Goal: Information Seeking & Learning: Learn about a topic

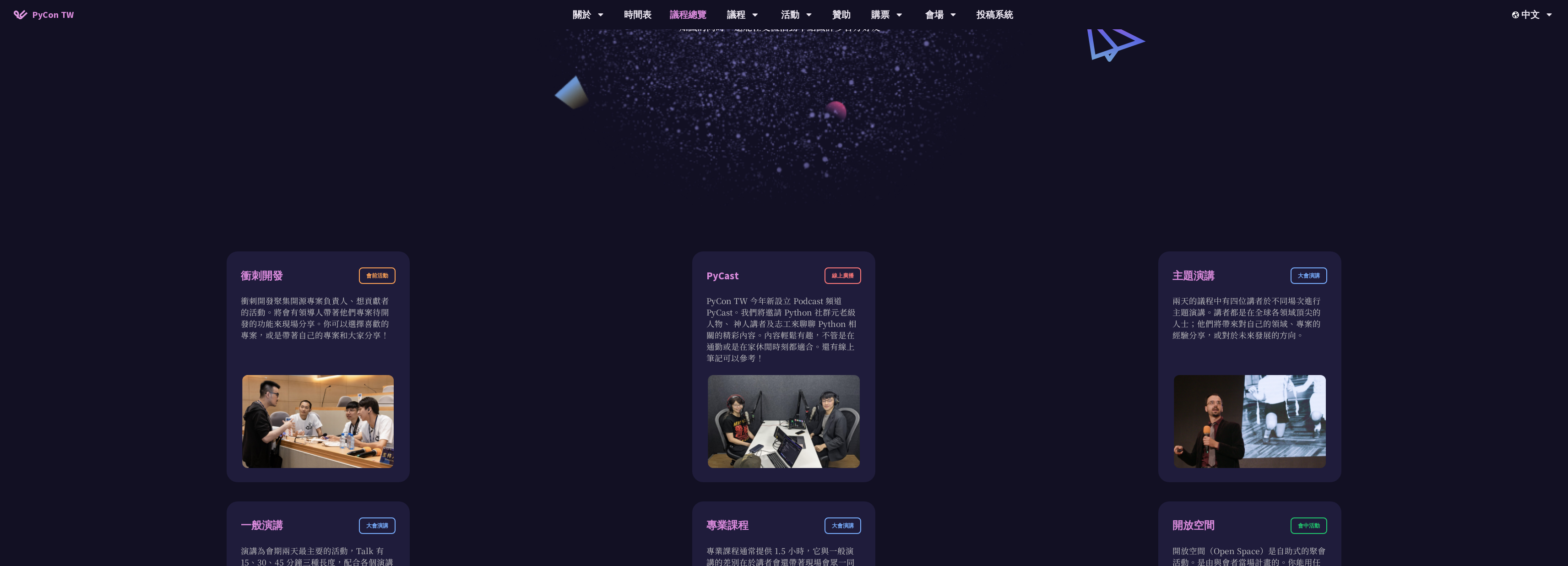
scroll to position [302, 0]
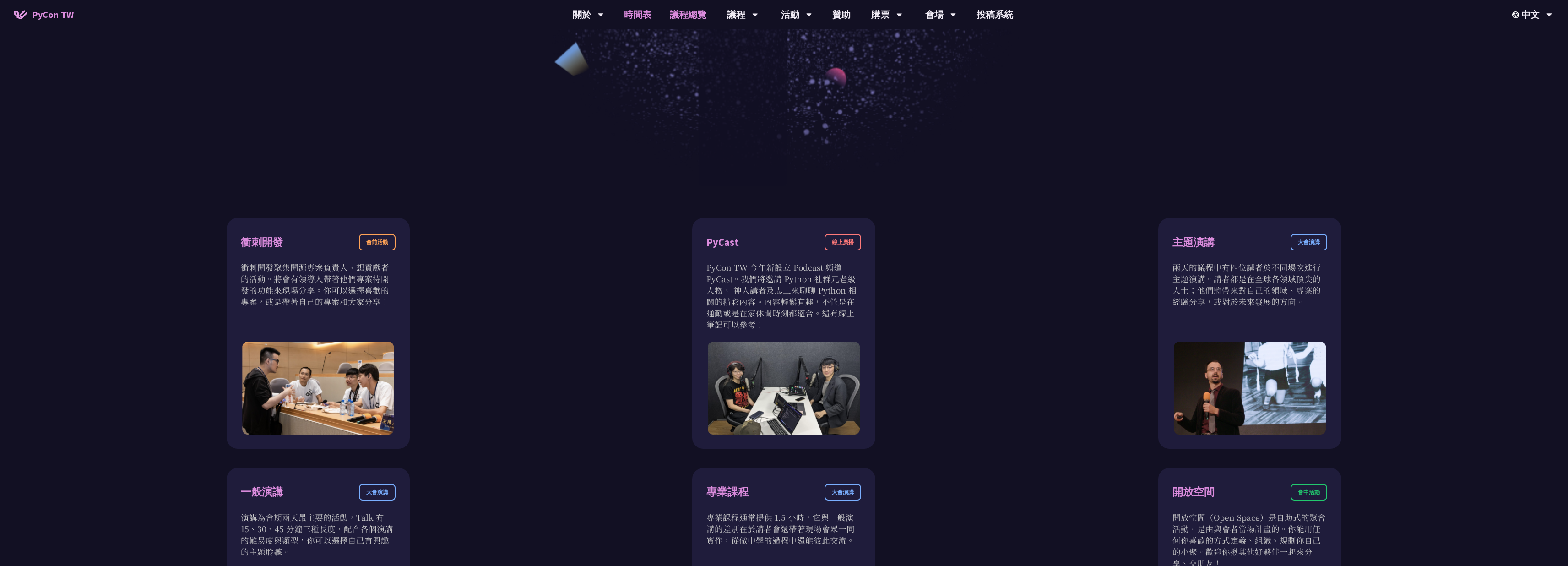
click at [636, 14] on link "時間表" at bounding box center [638, 14] width 46 height 29
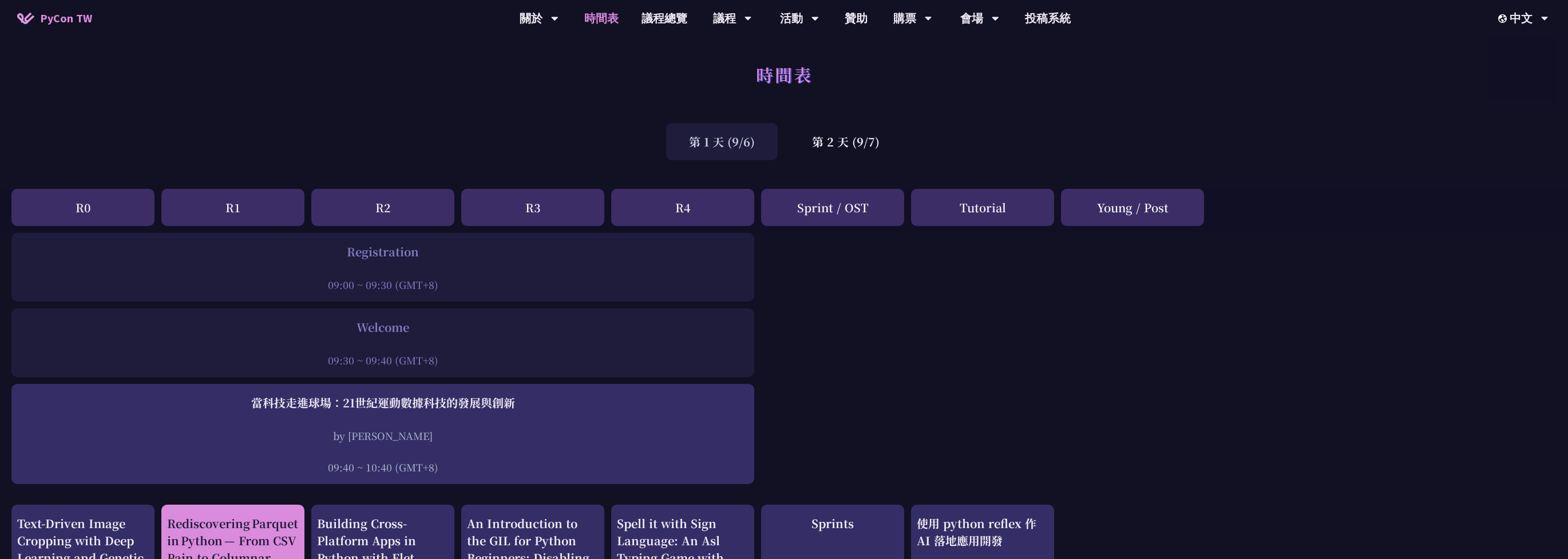
scroll to position [319, 0]
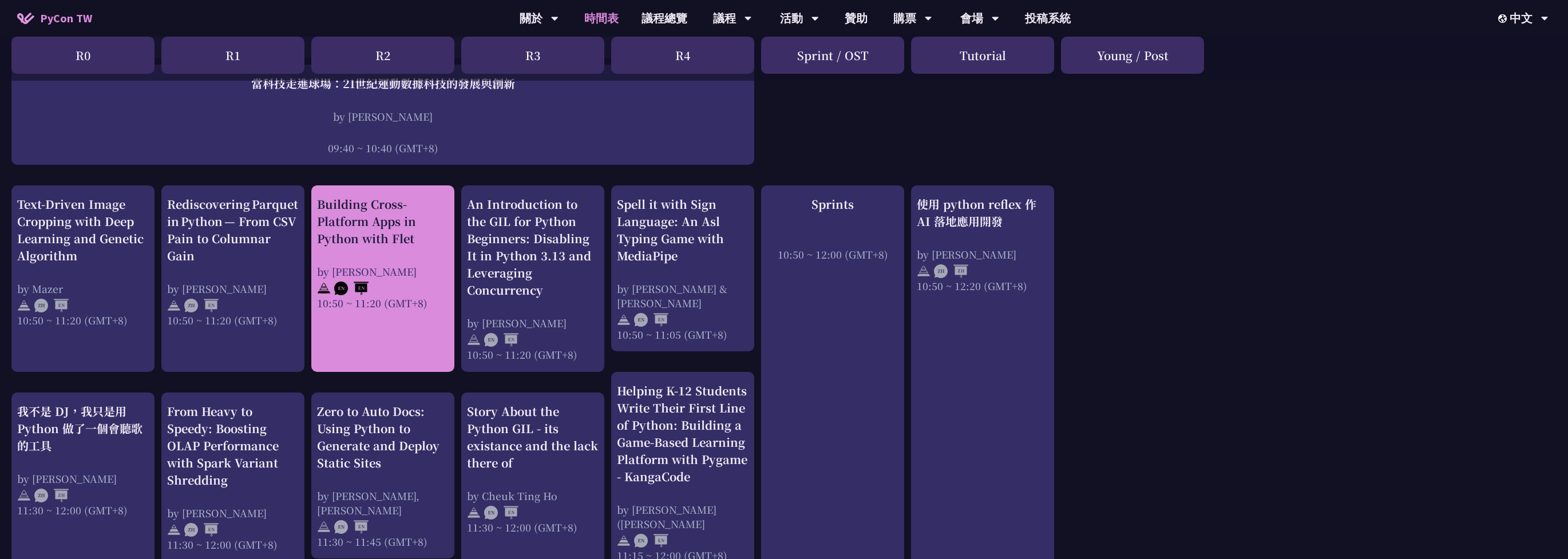
click at [412, 259] on div "Building Cross-Platform Apps in Python with Flet by [PERSON_NAME] 10:50 ~ 11:20…" at bounding box center [383, 253] width 132 height 115
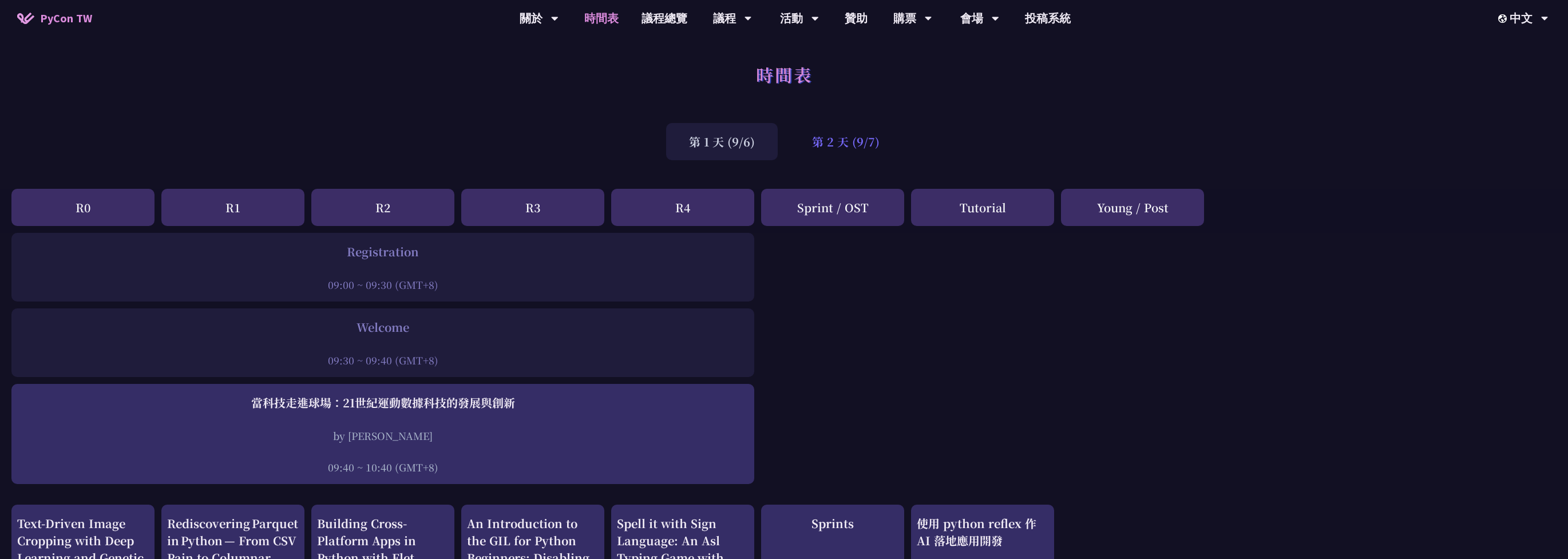
click at [862, 149] on div "第 2 天 (9/7)" at bounding box center [846, 142] width 113 height 38
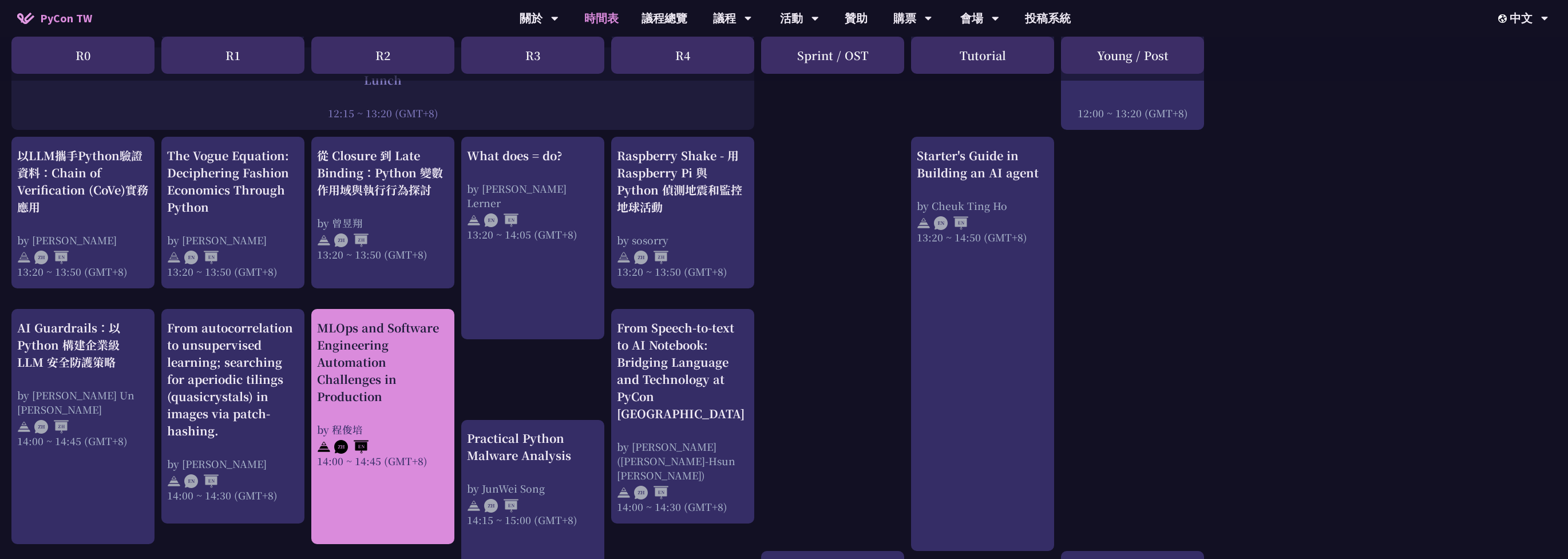
scroll to position [1352, 0]
